Goal: Task Accomplishment & Management: Manage account settings

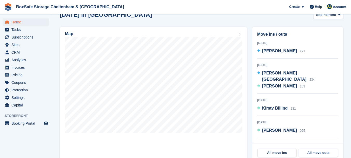
scroll to position [157, 0]
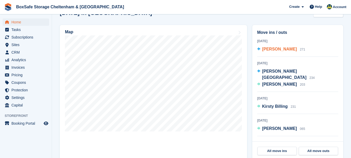
click at [273, 50] on span "Paula Barron" at bounding box center [279, 49] width 35 height 4
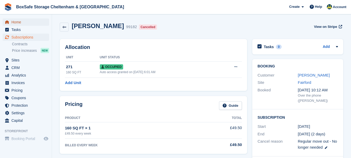
click at [22, 21] on span "Home" at bounding box center [26, 21] width 31 height 7
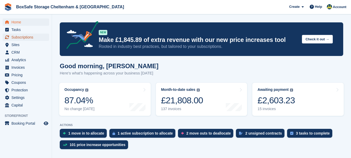
click at [30, 38] on span "Subscriptions" at bounding box center [26, 37] width 31 height 7
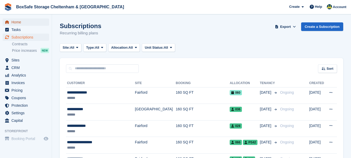
click at [36, 22] on span "Home" at bounding box center [26, 21] width 31 height 7
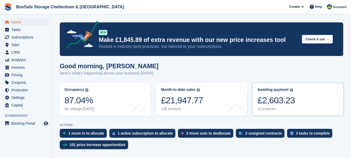
click at [285, 98] on div "£2,603.23" at bounding box center [276, 100] width 37 height 11
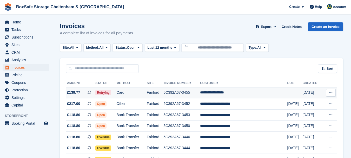
click at [245, 92] on td "**********" at bounding box center [243, 92] width 87 height 11
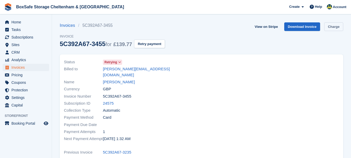
click at [328, 28] on link "Charge" at bounding box center [333, 26] width 19 height 9
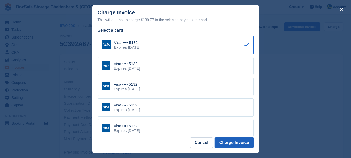
click at [225, 144] on button "Charge Invoice" at bounding box center [234, 142] width 39 height 10
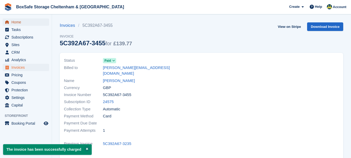
click at [24, 21] on span "Home" at bounding box center [26, 21] width 31 height 7
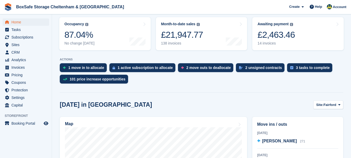
scroll to position [57, 0]
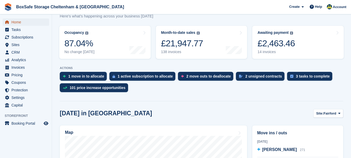
click at [23, 22] on span "Home" at bounding box center [26, 21] width 31 height 7
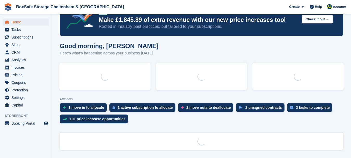
scroll to position [0, 0]
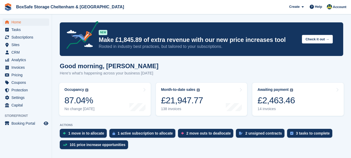
click at [268, 97] on div "£2,463.46" at bounding box center [276, 100] width 37 height 11
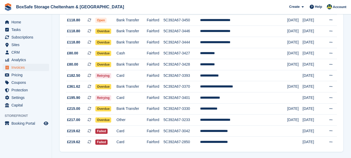
scroll to position [97, 0]
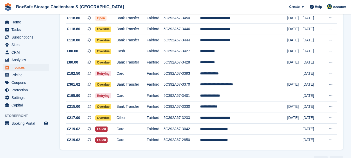
click at [244, 82] on td "**********" at bounding box center [243, 84] width 87 height 11
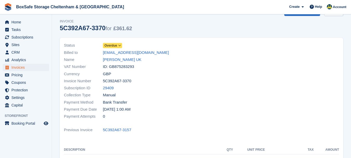
scroll to position [16, 0]
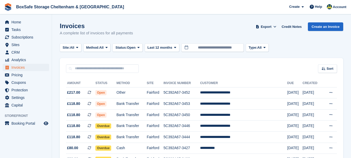
scroll to position [97, 0]
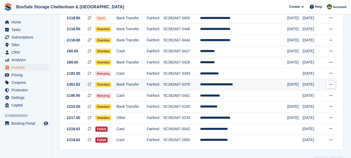
click at [238, 85] on td "**********" at bounding box center [243, 84] width 87 height 11
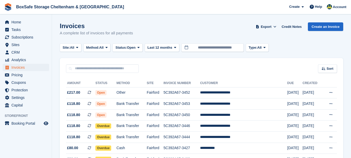
scroll to position [97, 0]
